Goal: Information Seeking & Learning: Learn about a topic

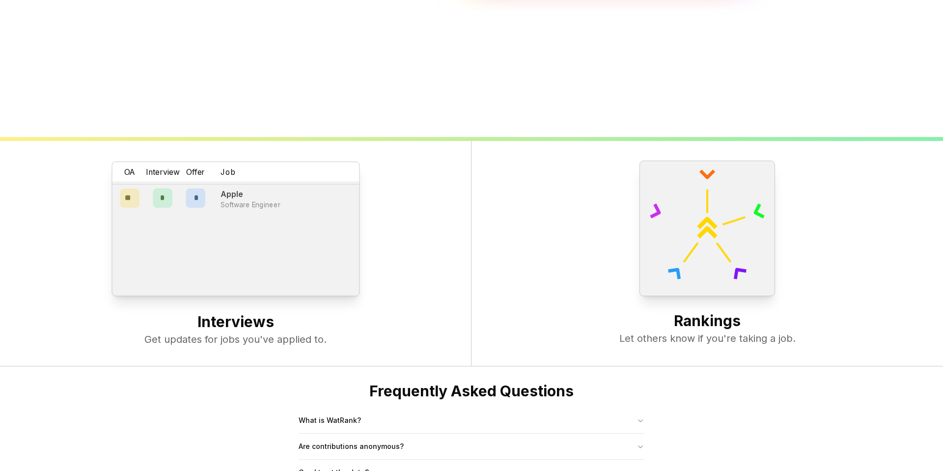
scroll to position [378, 0]
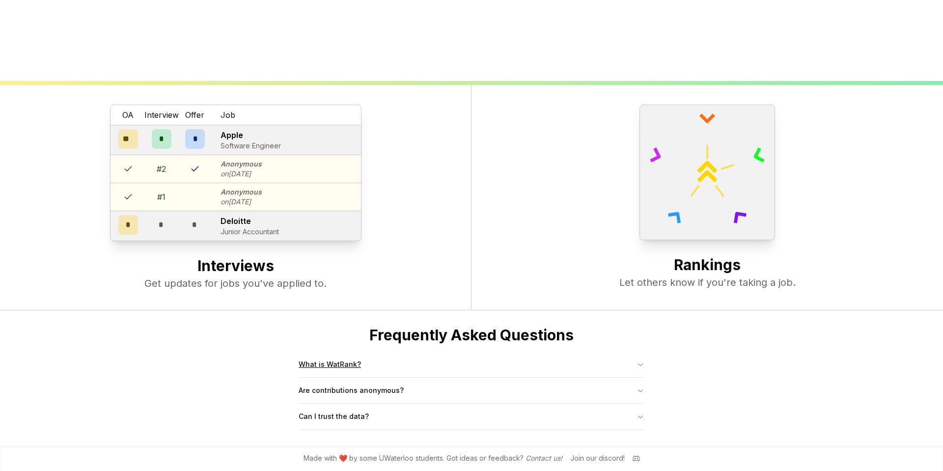
click at [523, 362] on button "What is WatRank?" at bounding box center [472, 365] width 346 height 26
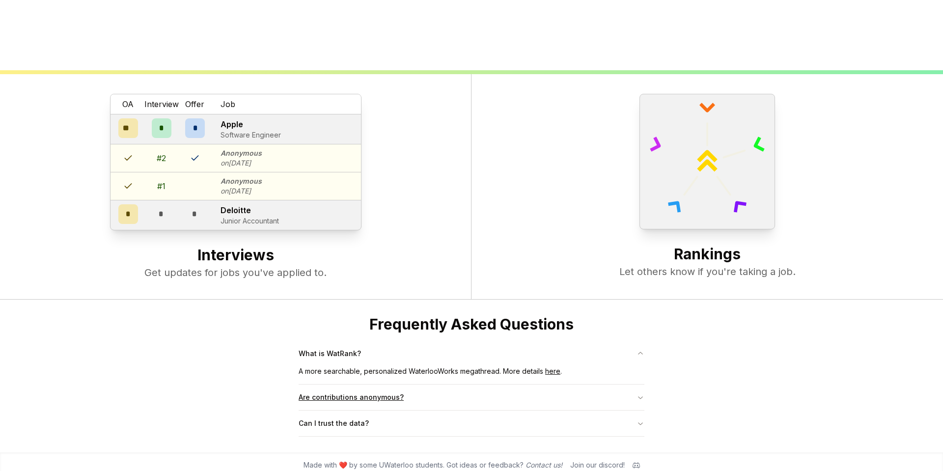
scroll to position [387, 0]
click at [538, 388] on button "Are contributions anonymous?" at bounding box center [472, 398] width 346 height 26
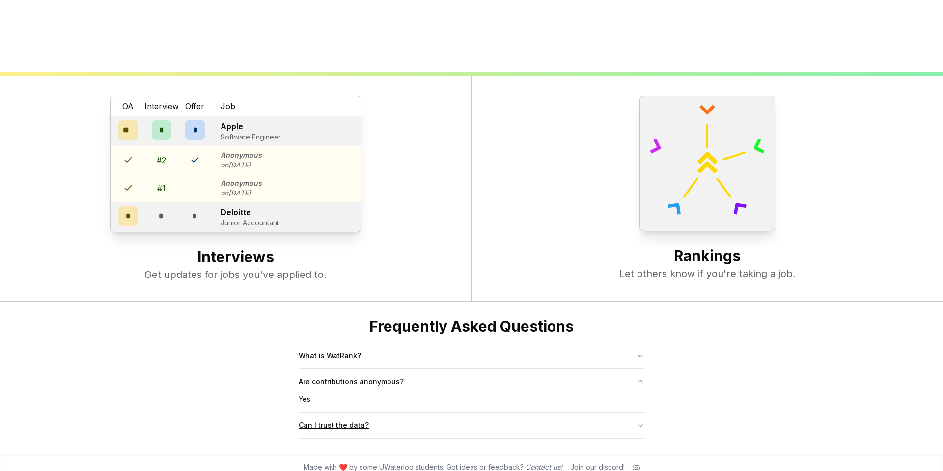
click at [506, 412] on button "Can I trust the data?" at bounding box center [472, 425] width 346 height 26
click at [512, 353] on button "What is WatRank?" at bounding box center [472, 356] width 346 height 26
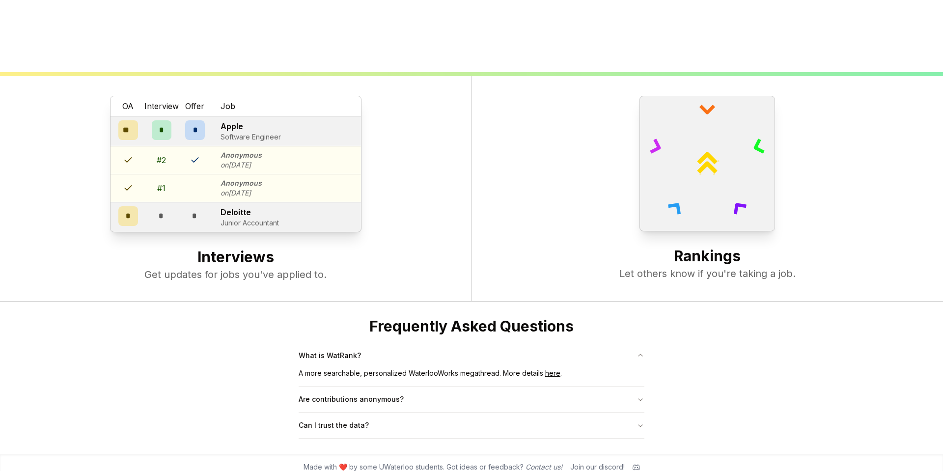
click at [552, 374] on link "here" at bounding box center [552, 373] width 15 height 8
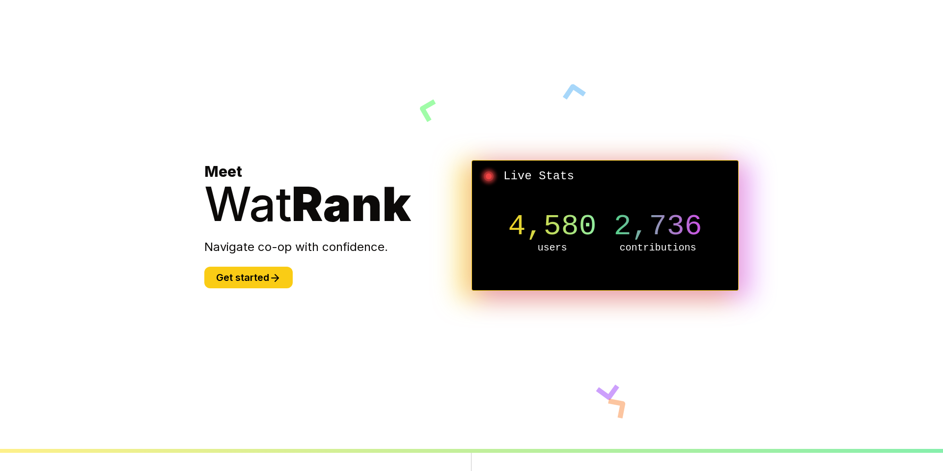
scroll to position [0, 0]
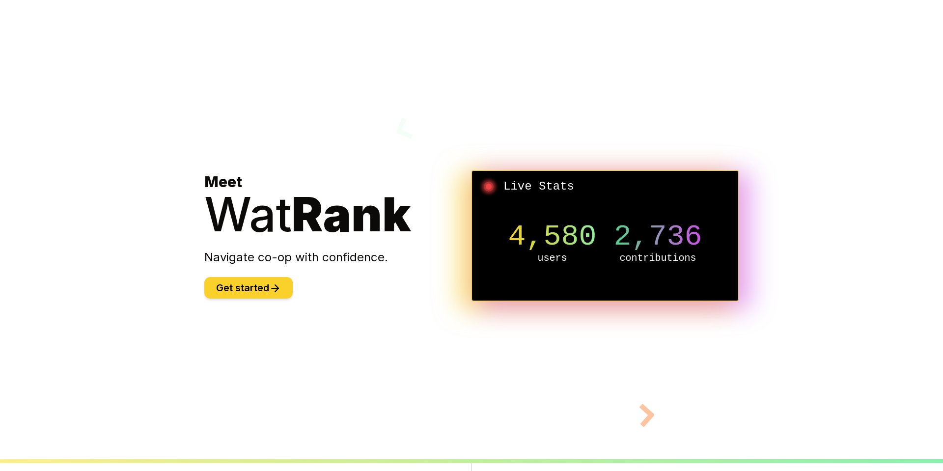
click at [280, 297] on button "Get started" at bounding box center [248, 288] width 88 height 22
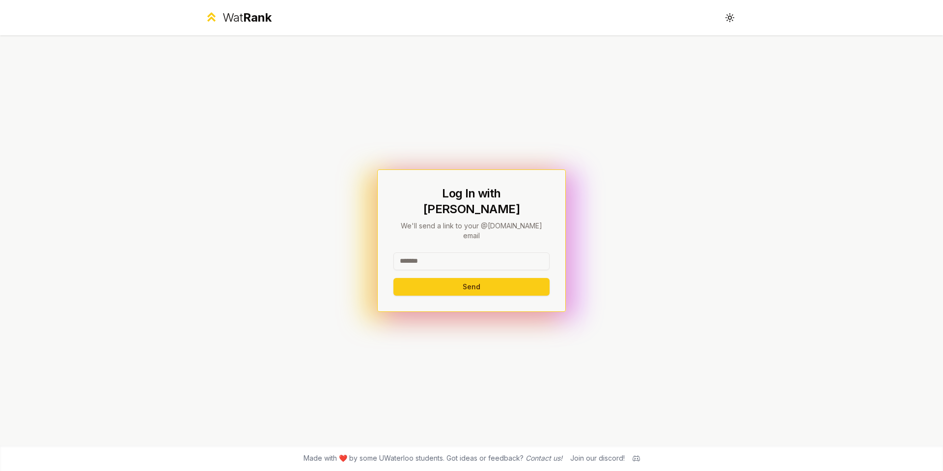
click at [488, 252] on input at bounding box center [471, 261] width 156 height 18
click at [578, 255] on div "Log In with WatIAM We'll send a link to your @[DOMAIN_NAME] email Send" at bounding box center [472, 240] width 566 height 410
